Goal: Transaction & Acquisition: Purchase product/service

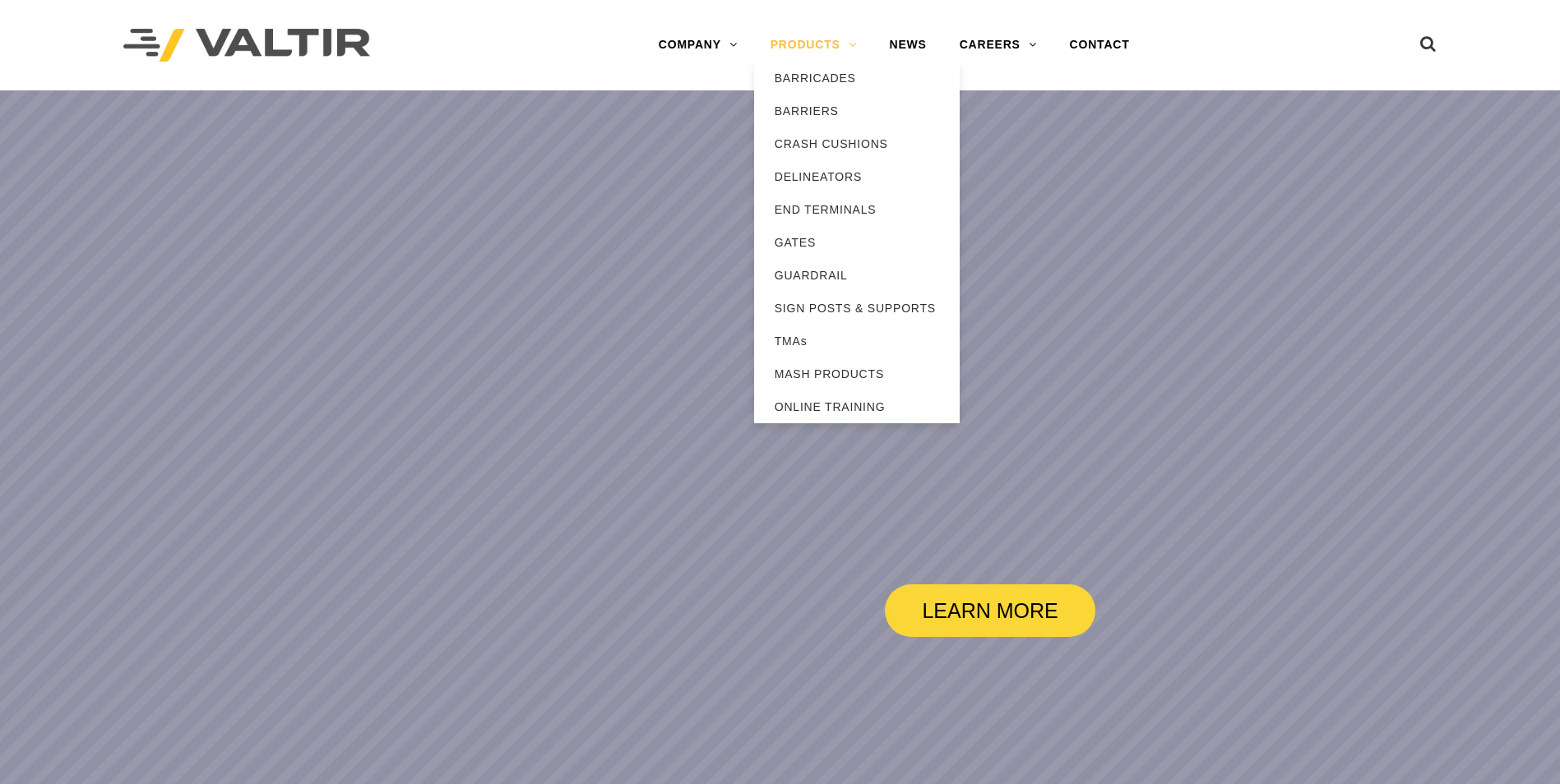
click at [836, 53] on link "PRODUCTS" at bounding box center [814, 45] width 120 height 33
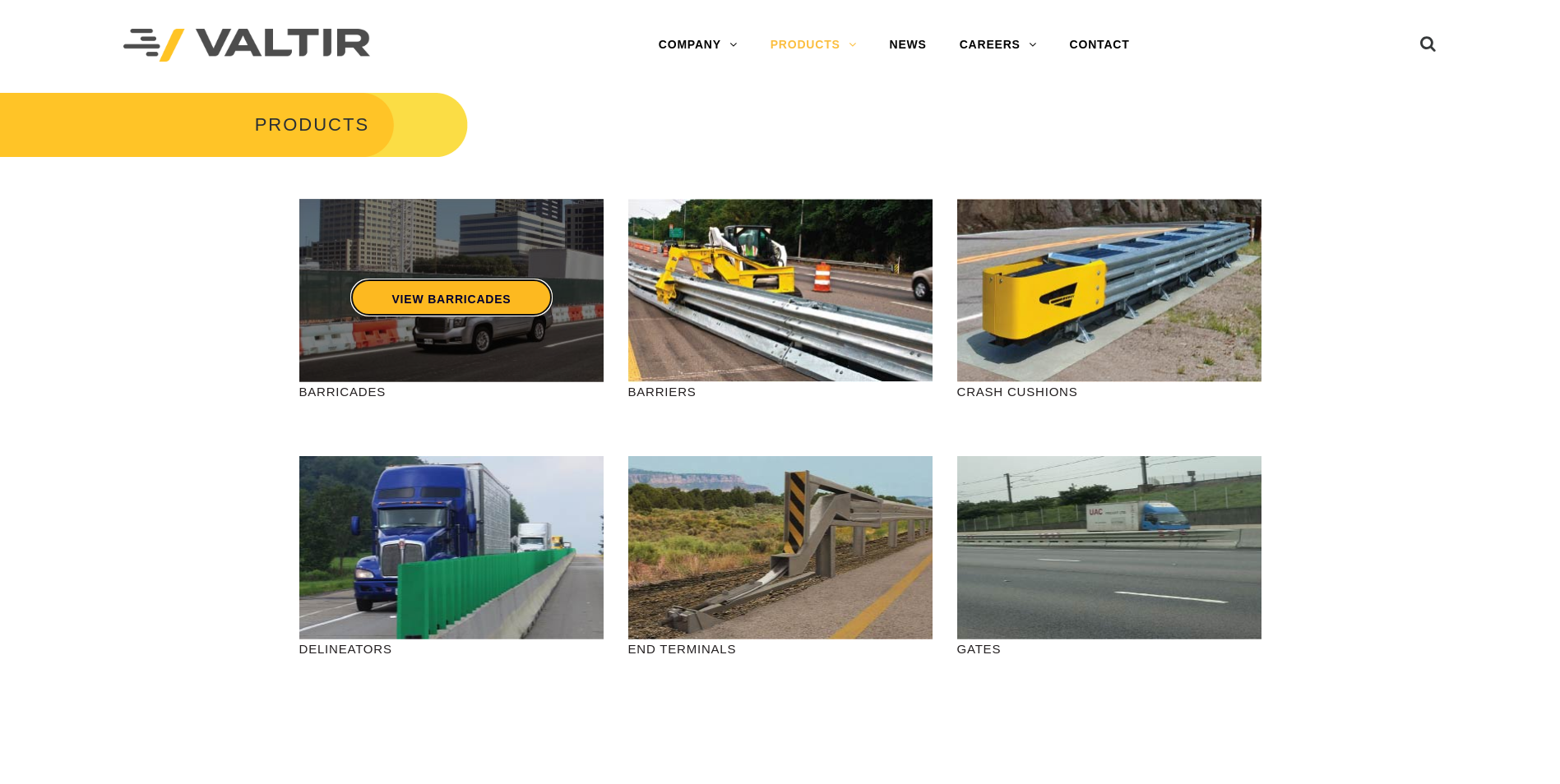
click at [542, 302] on link "VIEW BARRICADES" at bounding box center [451, 297] width 201 height 38
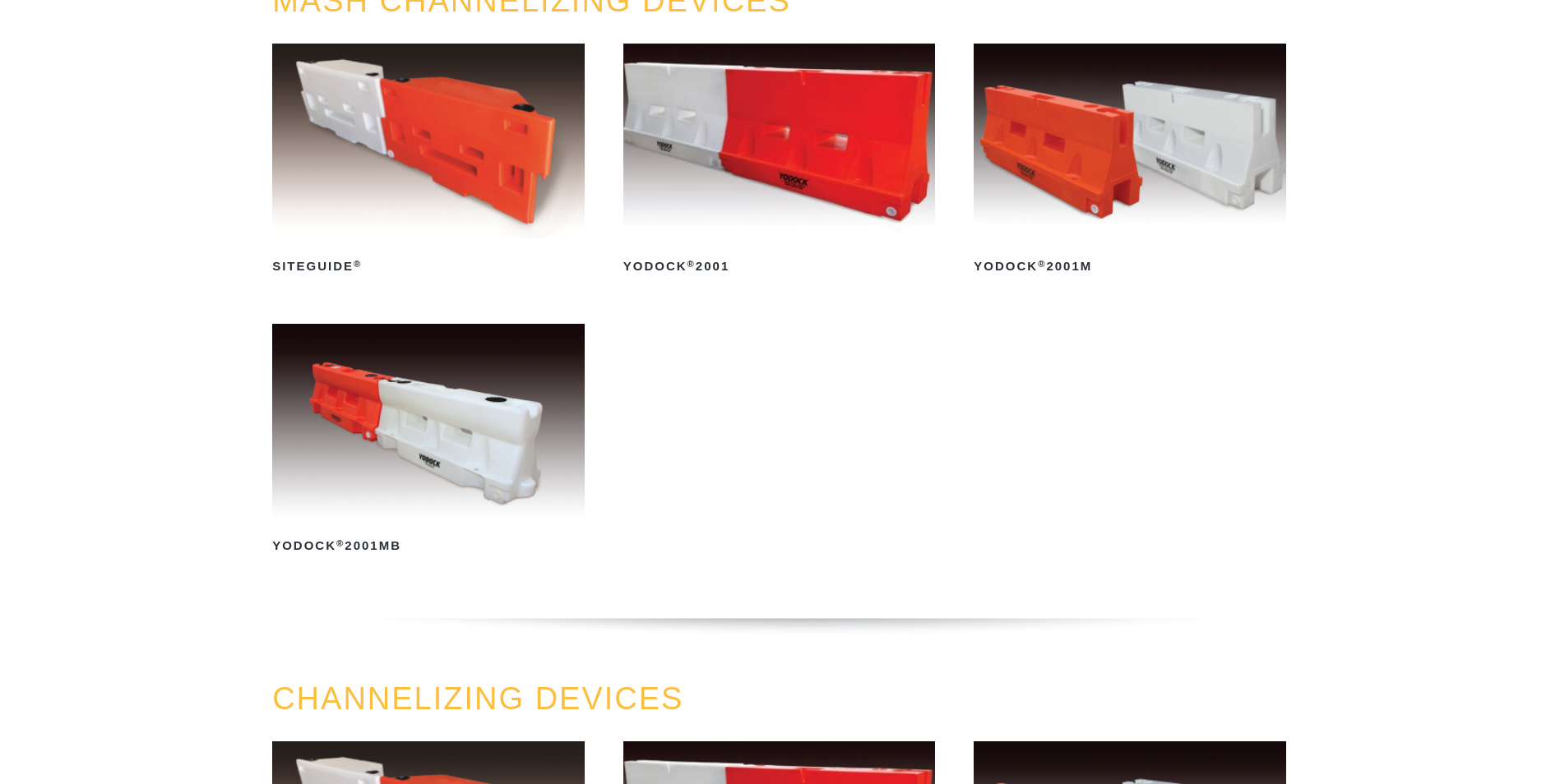
scroll to position [247, 0]
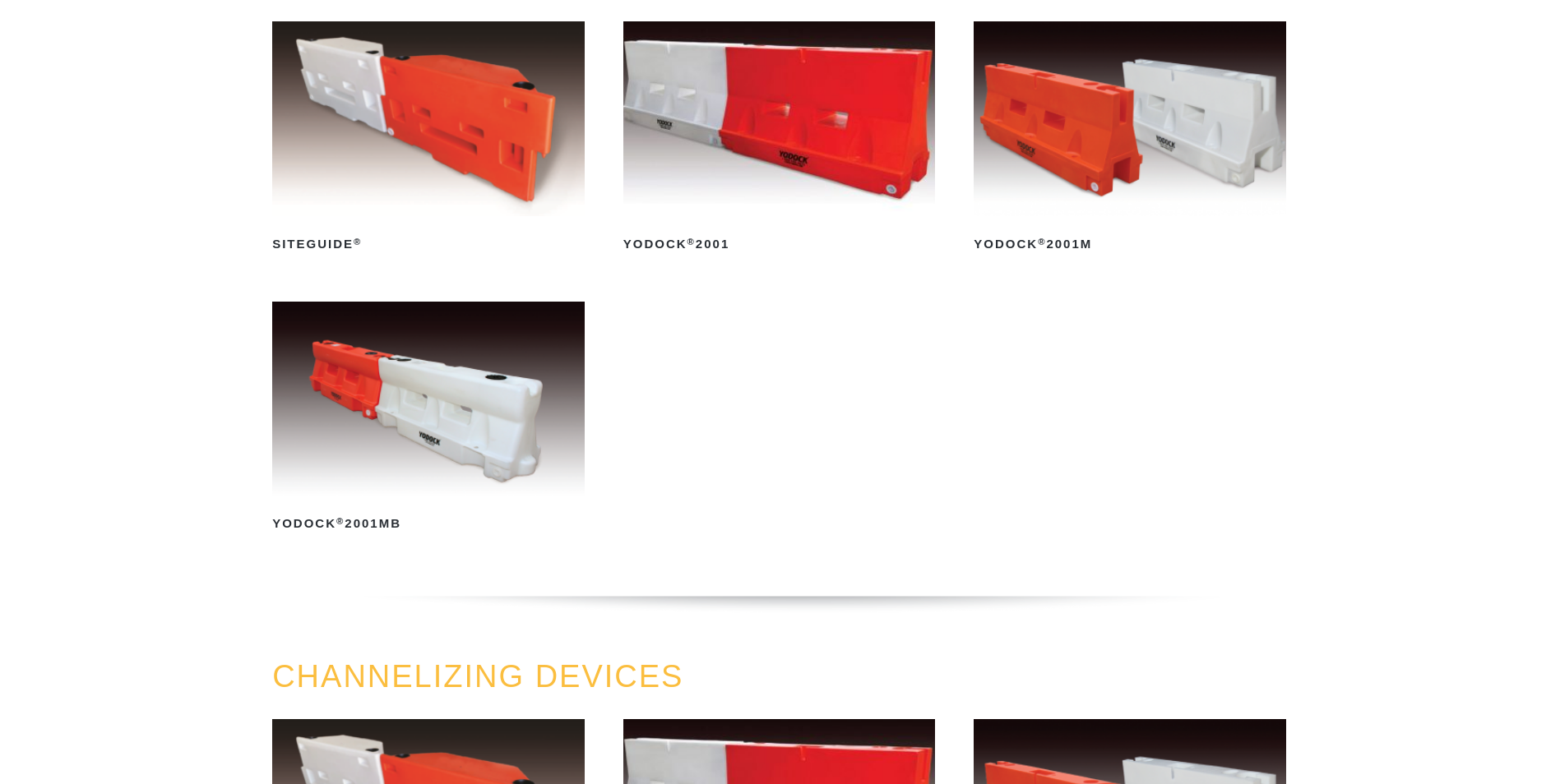
click at [468, 393] on img at bounding box center [428, 398] width 313 height 195
